Goal: Find contact information: Find contact information

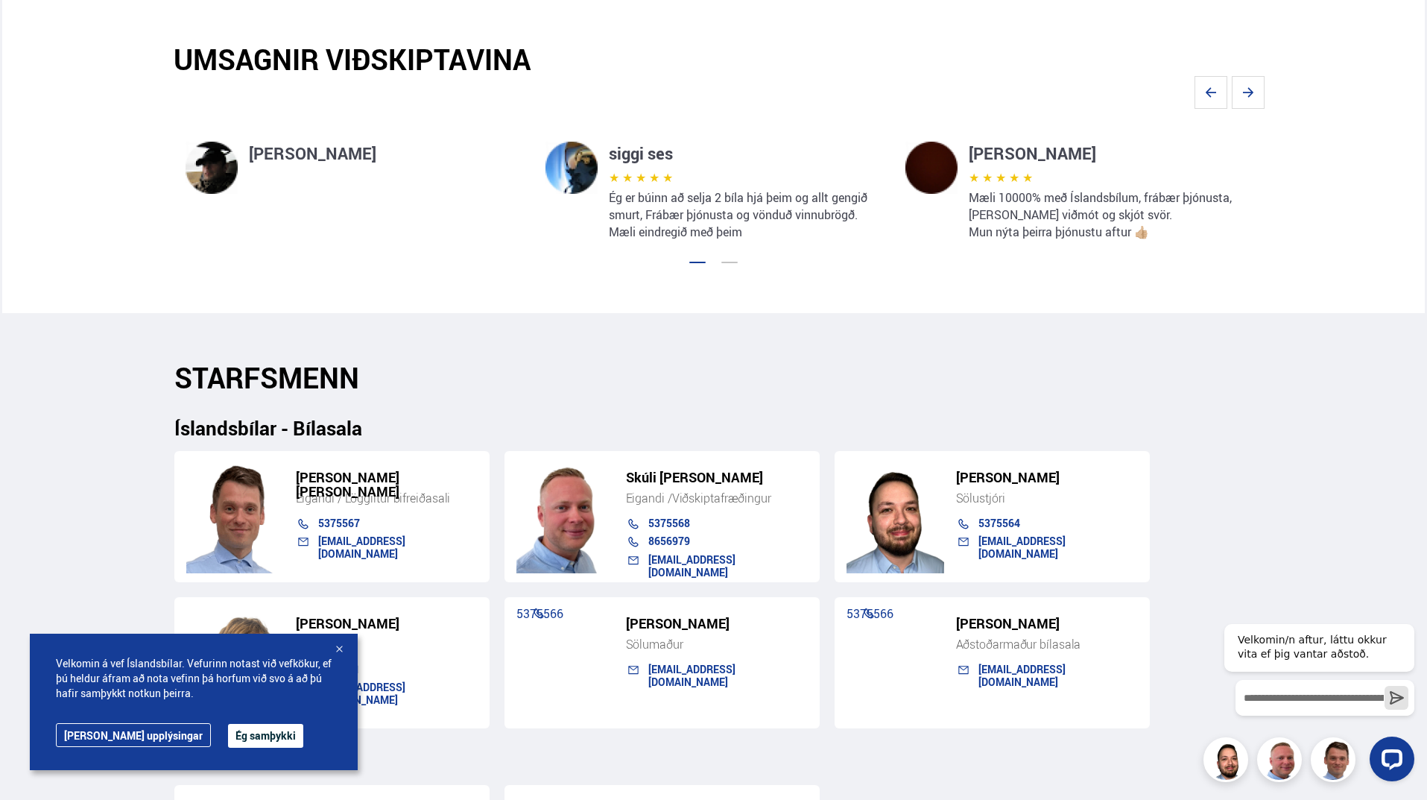
scroll to position [1118, 0]
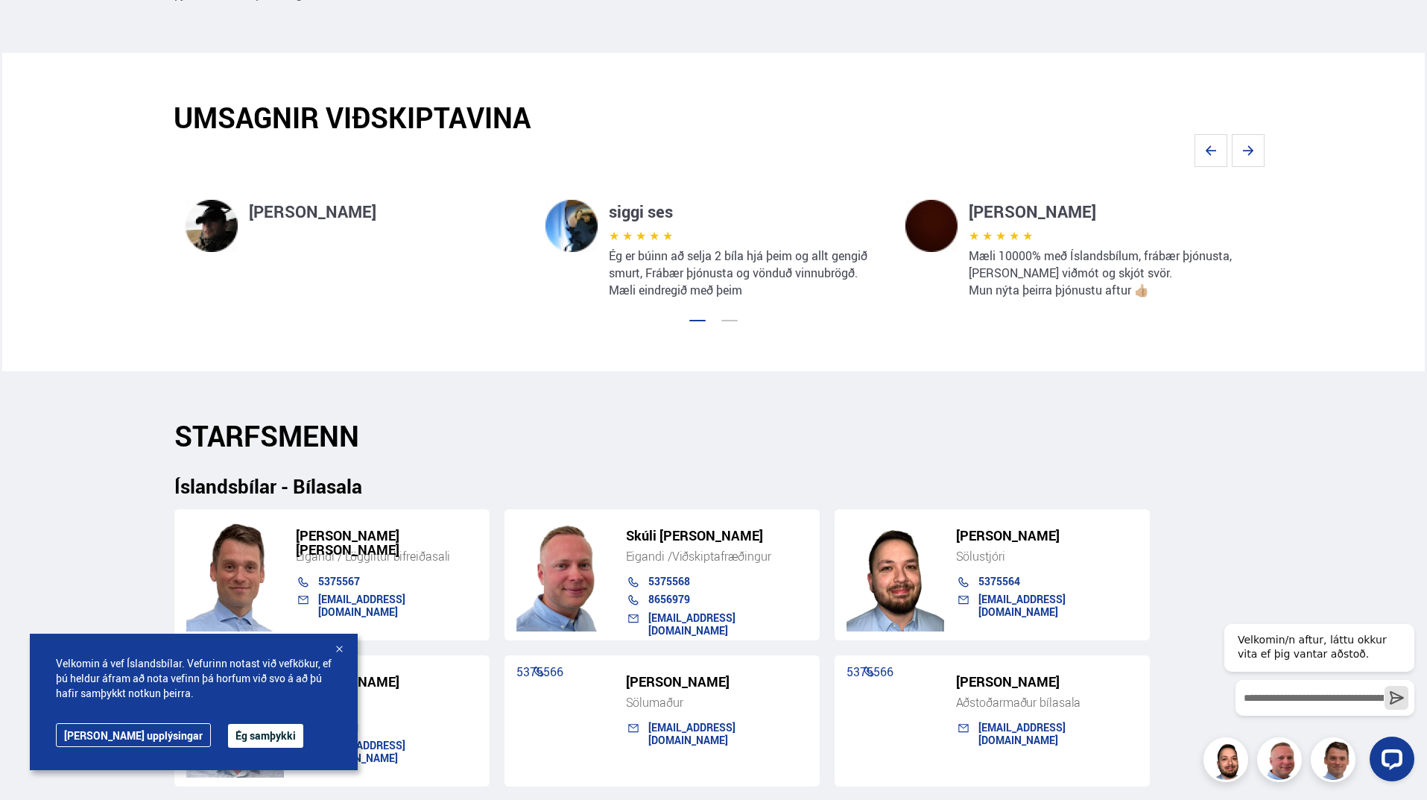
click at [353, 533] on h5 "[PERSON_NAME] [PERSON_NAME]" at bounding box center [387, 542] width 182 height 28
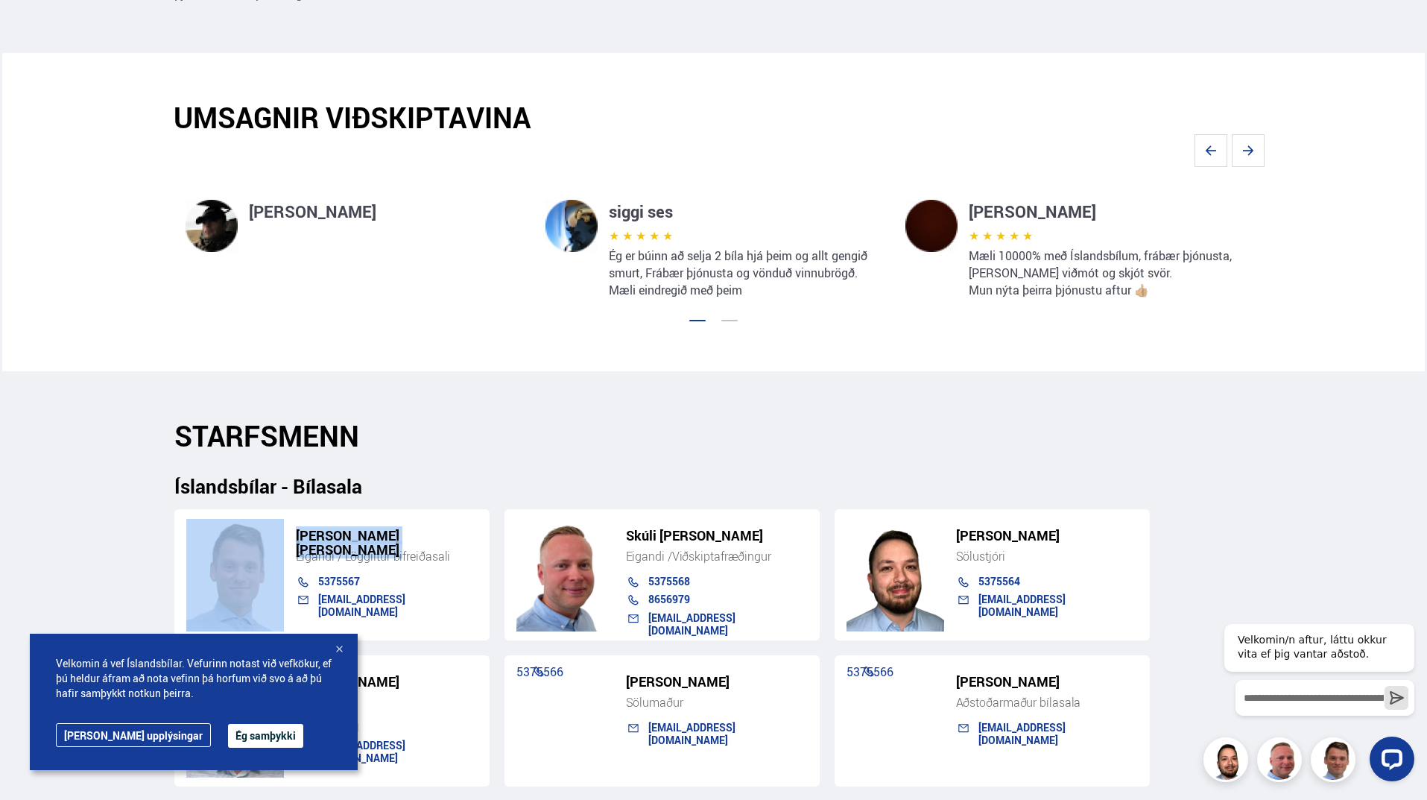
drag, startPoint x: 353, startPoint y: 533, endPoint x: 367, endPoint y: 541, distance: 15.7
click at [354, 533] on h5 "[PERSON_NAME] [PERSON_NAME]" at bounding box center [387, 542] width 182 height 28
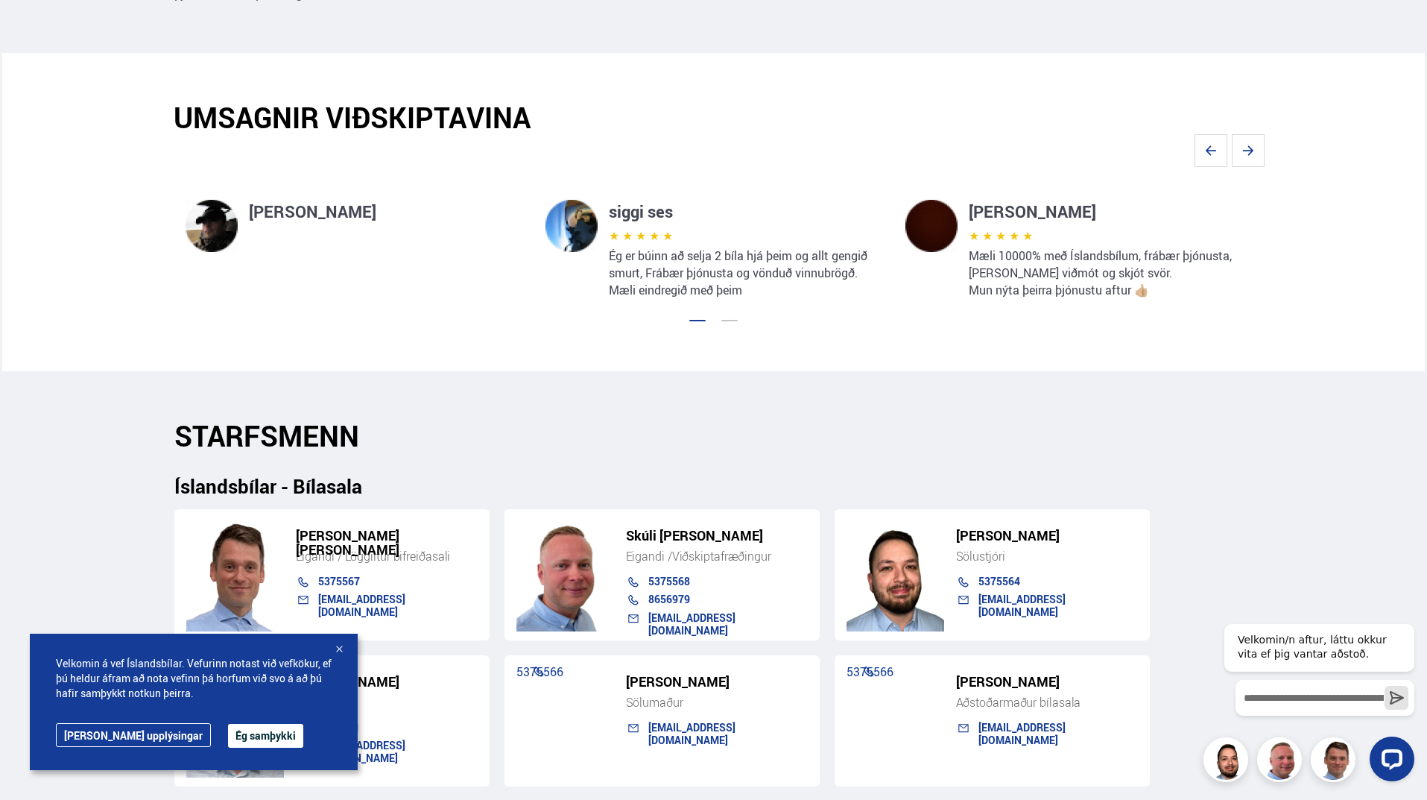
click at [386, 558] on div "Eigandi / Löggiltur bifreiðasali" at bounding box center [387, 556] width 182 height 15
click at [387, 544] on div "[PERSON_NAME] [PERSON_NAME]" at bounding box center [379, 538] width 197 height 20
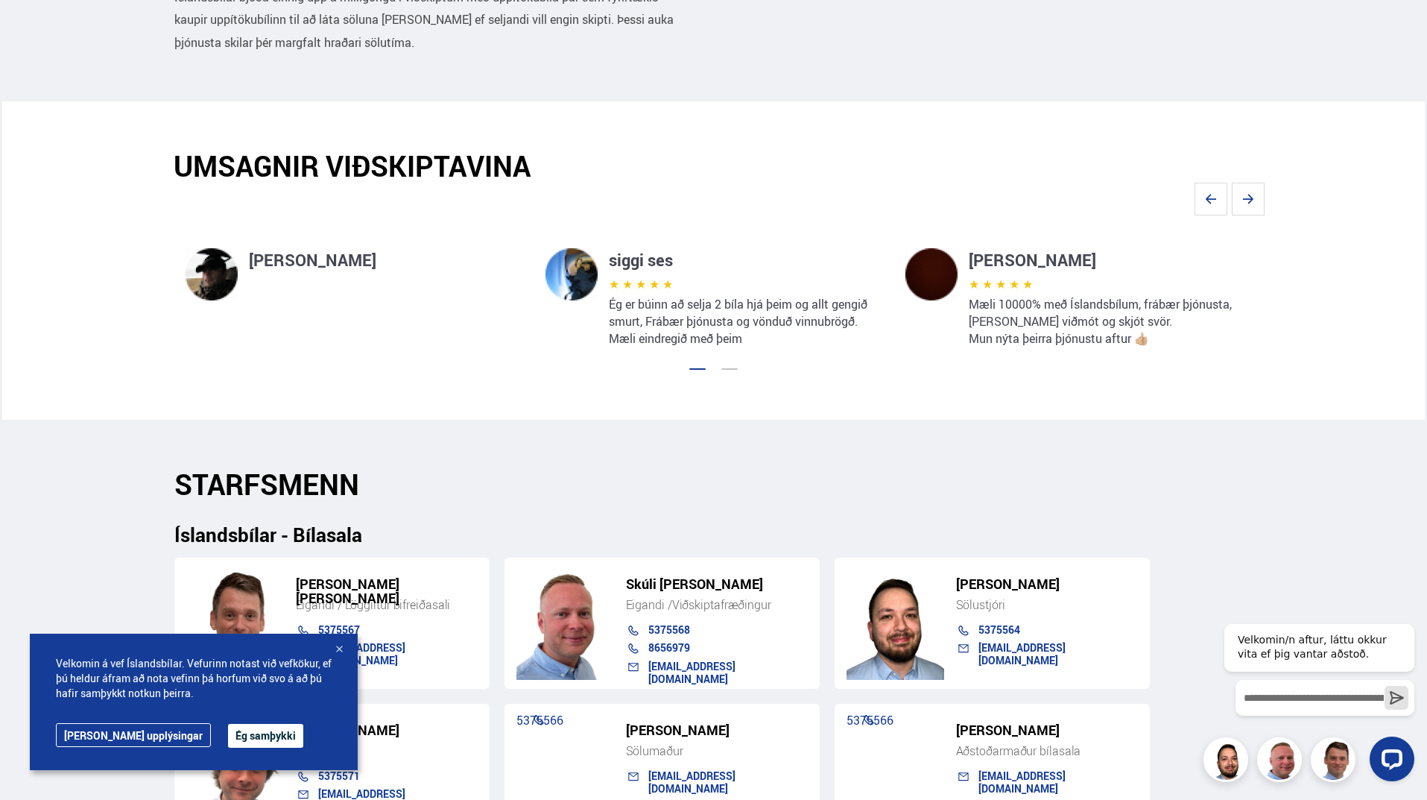
scroll to position [522, 0]
